Goal: Transaction & Acquisition: Subscribe to service/newsletter

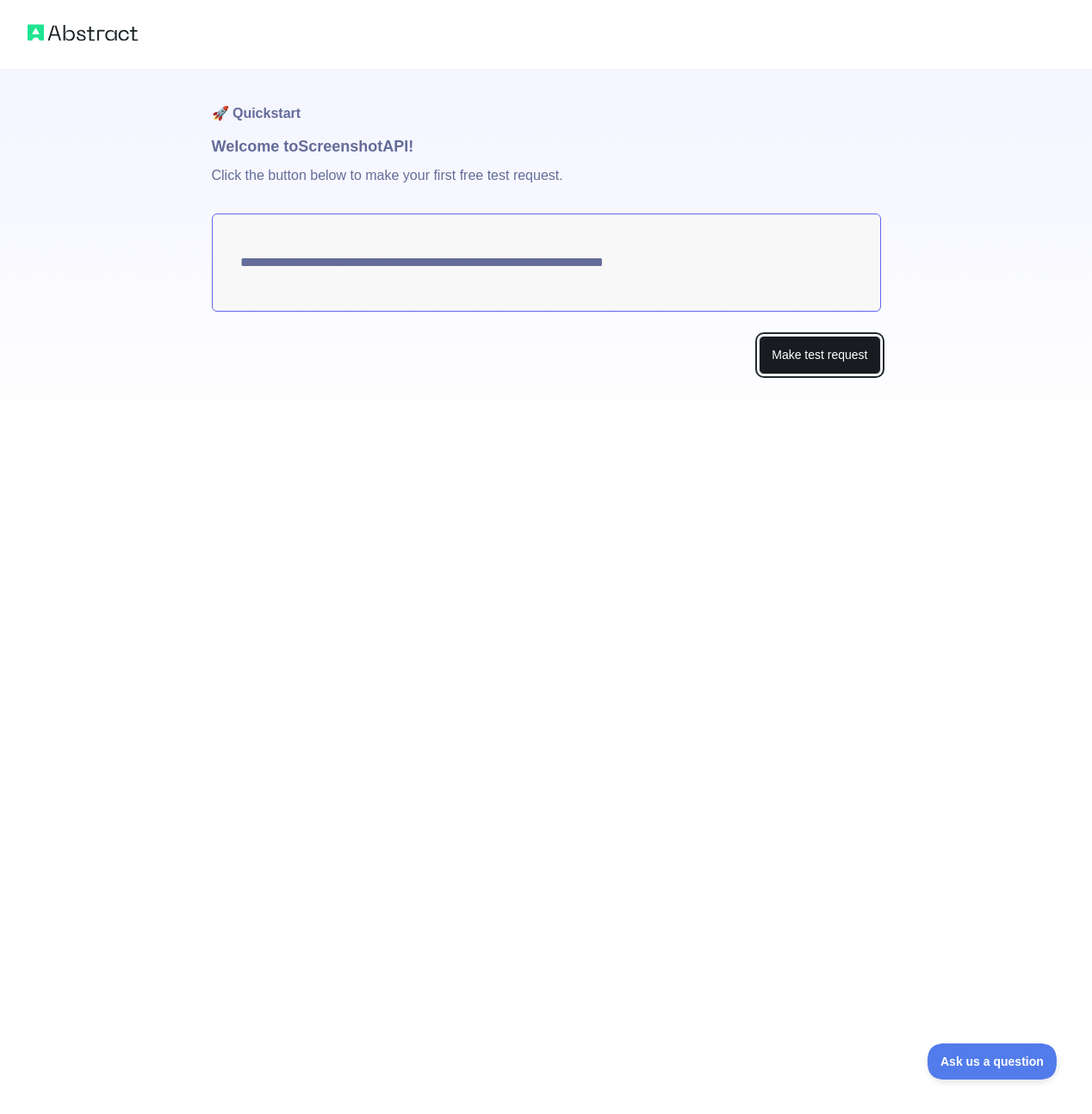
click at [825, 351] on button "Make test request" at bounding box center [819, 355] width 121 height 39
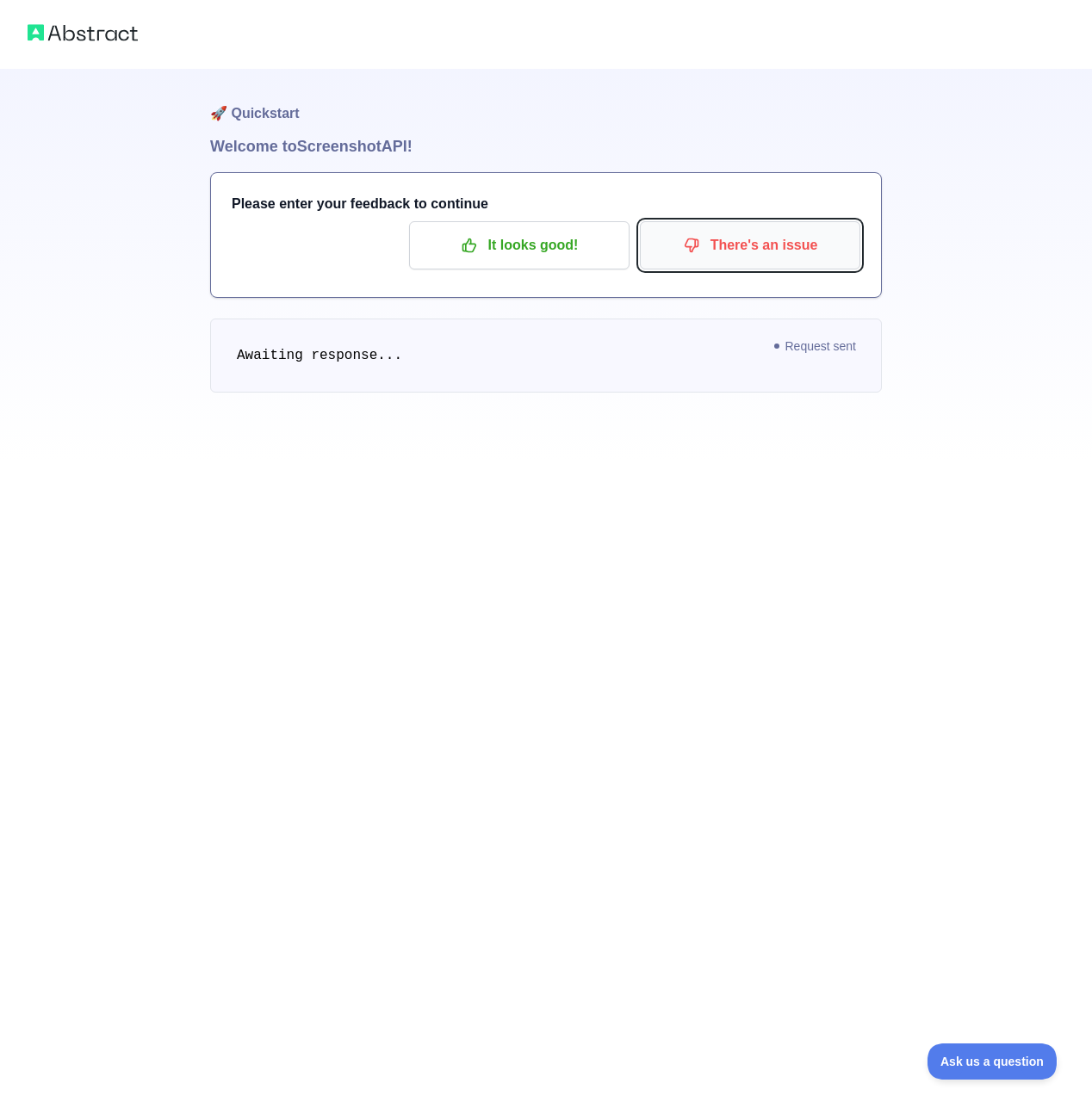
click at [704, 244] on p "There's an issue" at bounding box center [749, 246] width 194 height 29
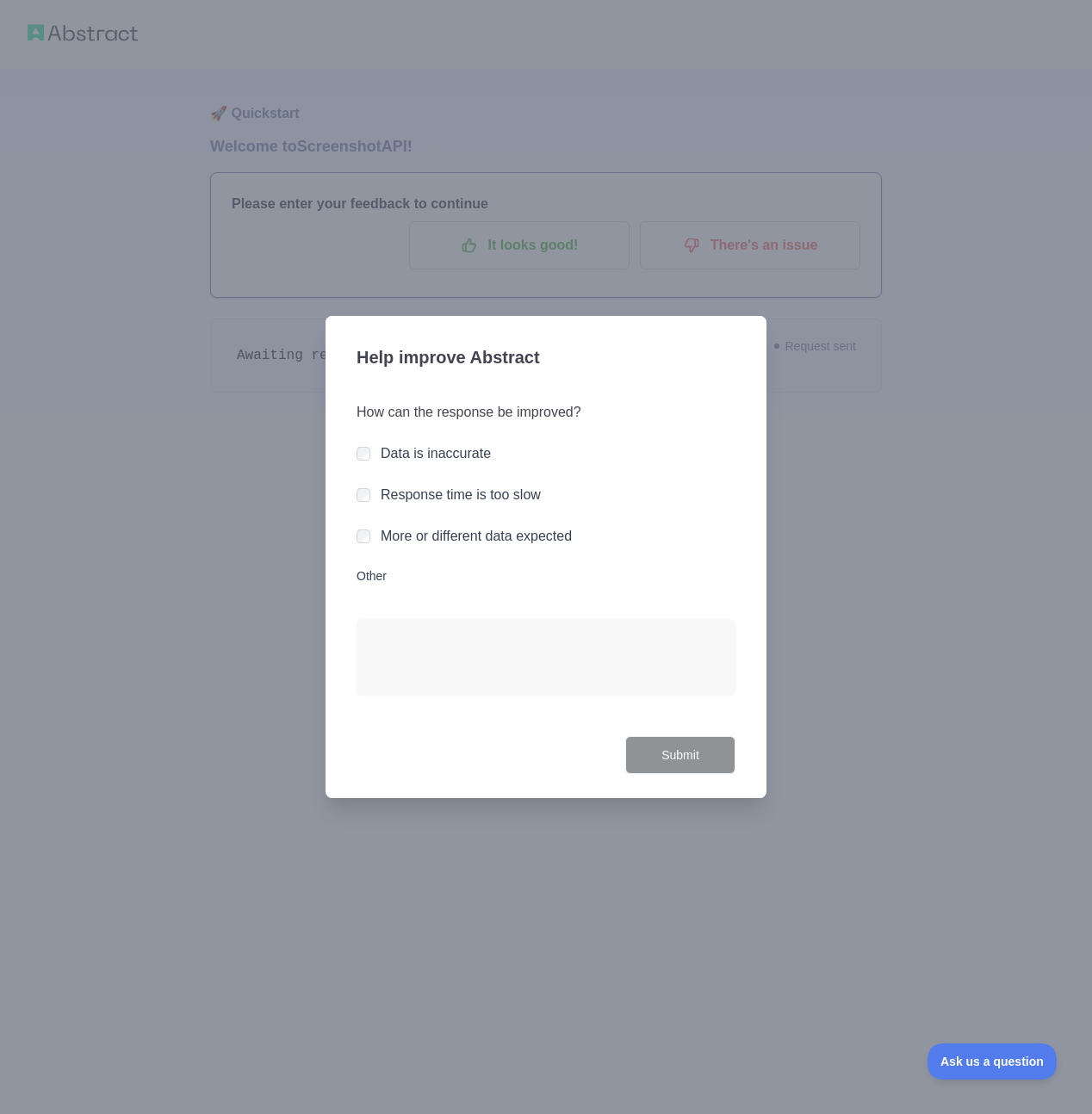
click at [371, 530] on div "More or different data expected" at bounding box center [546, 536] width 379 height 20
click at [691, 760] on button "Submit" at bounding box center [680, 755] width 110 height 39
